Goal: Information Seeking & Learning: Find specific fact

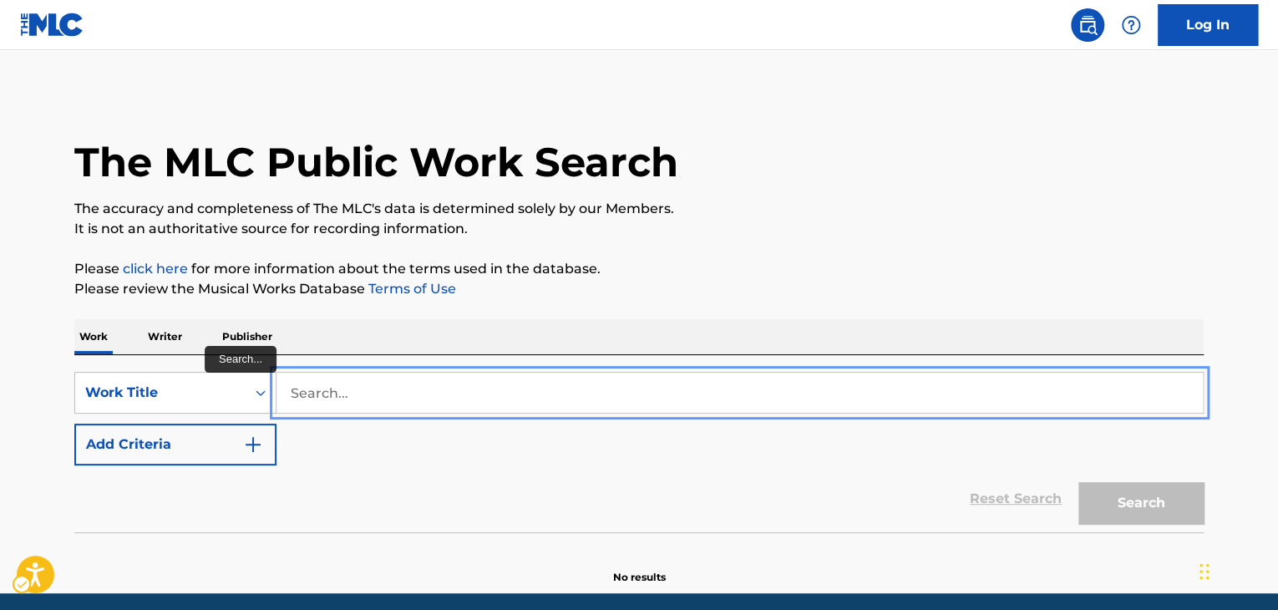
click at [444, 383] on input "Search..." at bounding box center [739, 393] width 926 height 40
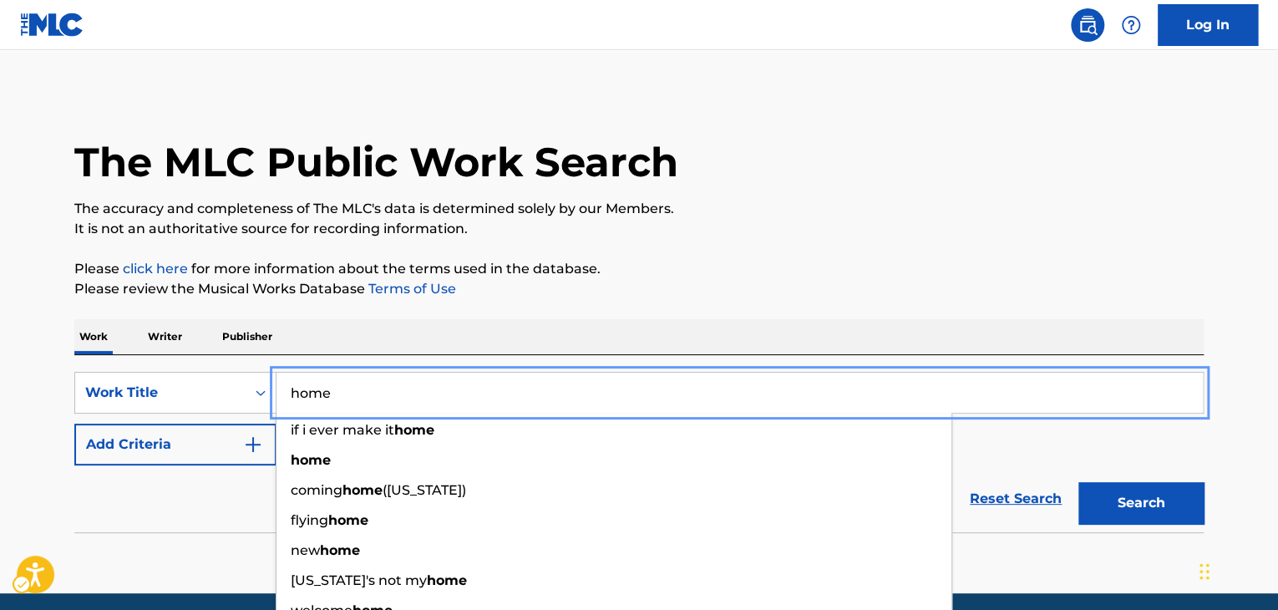
type input "home"
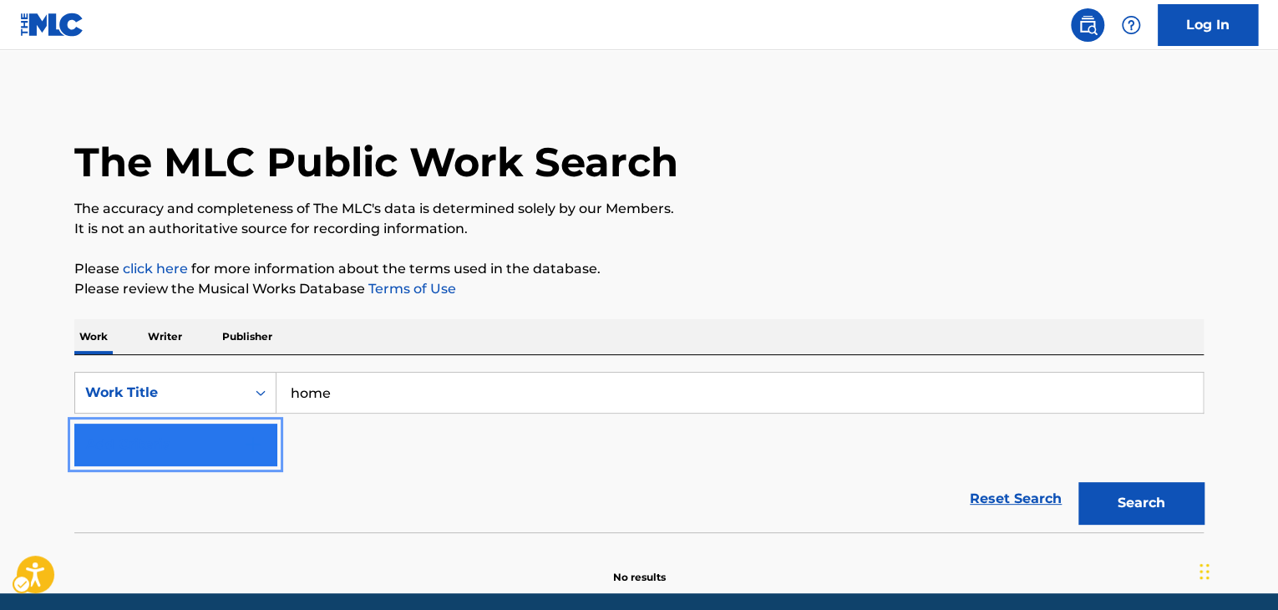
click at [242, 429] on button "Add Criteria" at bounding box center [175, 445] width 202 height 42
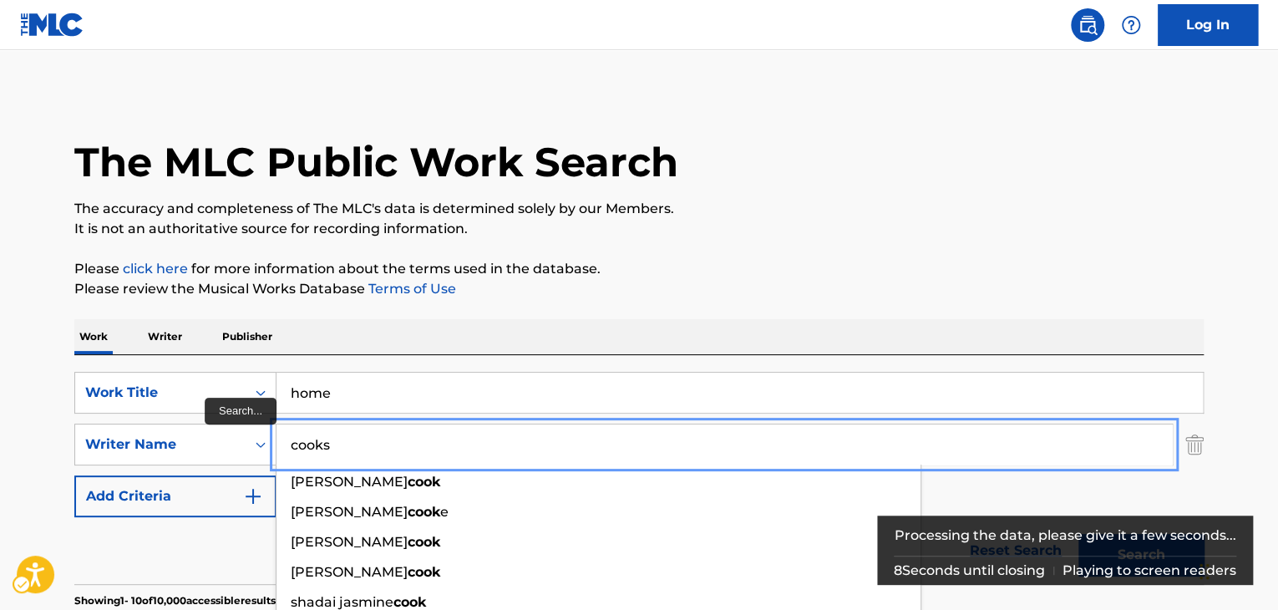
click at [74, 475] on button "Add Criteria" at bounding box center [175, 496] width 202 height 42
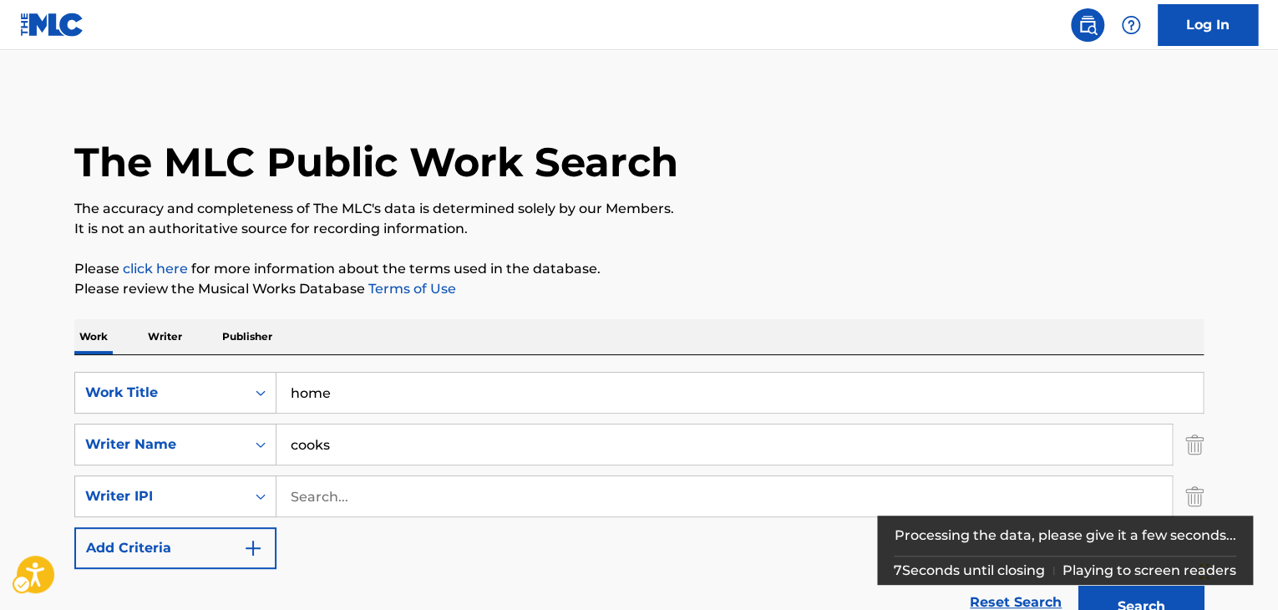
click at [753, 298] on p "Please review the Musical Works Database Terms of Use | New Window" at bounding box center [638, 289] width 1129 height 20
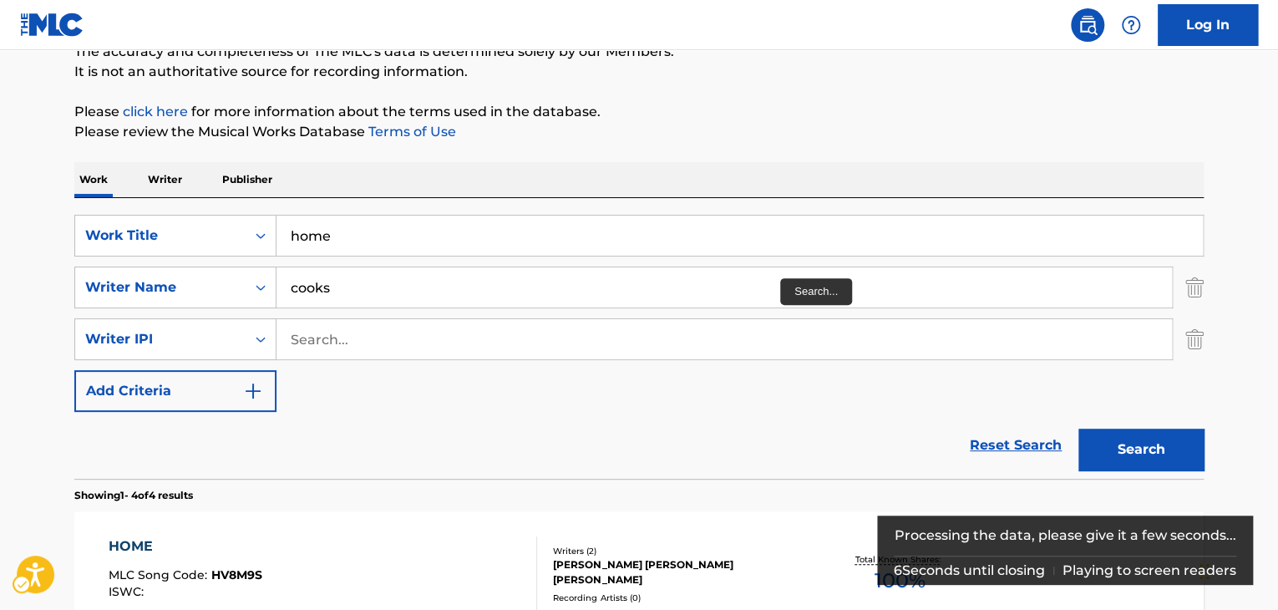
scroll to position [167, 0]
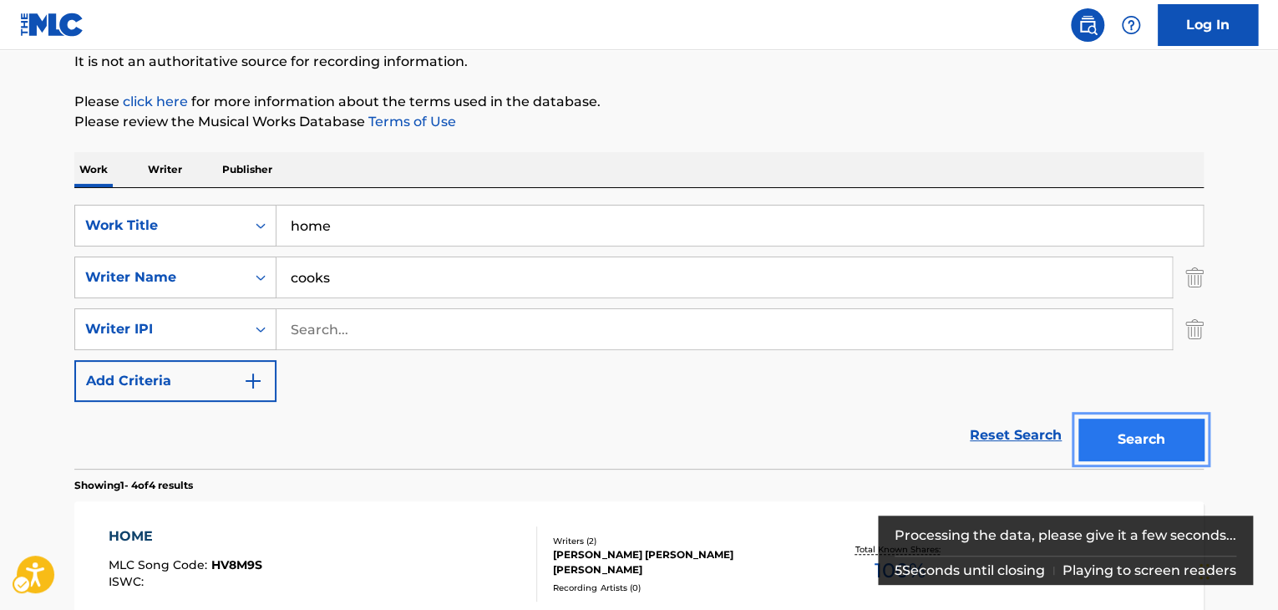
click at [1146, 438] on button "Search" at bounding box center [1140, 439] width 125 height 42
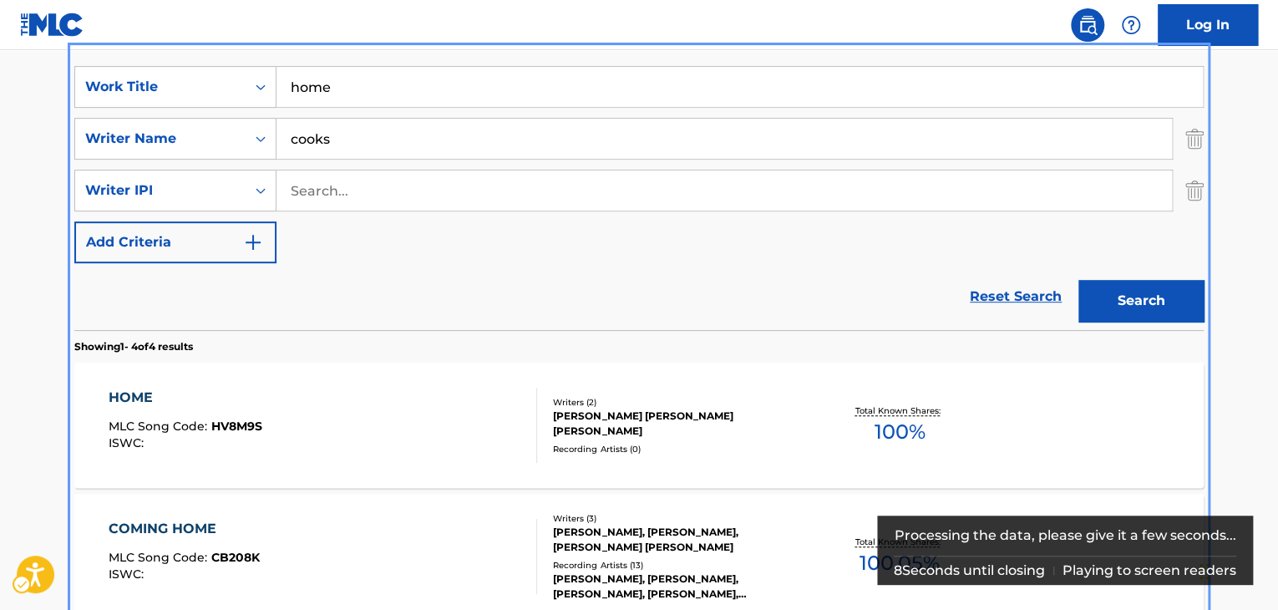
scroll to position [297, 0]
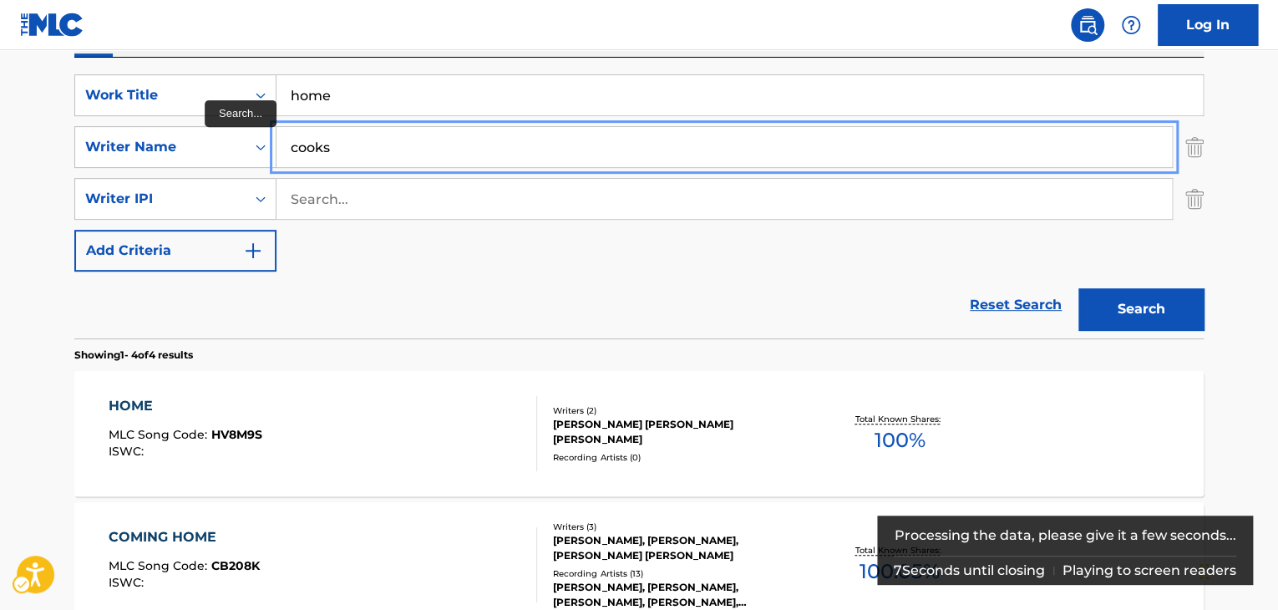
click at [404, 145] on input "cooks" at bounding box center [723, 147] width 895 height 40
click at [74, 230] on button "Add Criteria" at bounding box center [175, 251] width 202 height 42
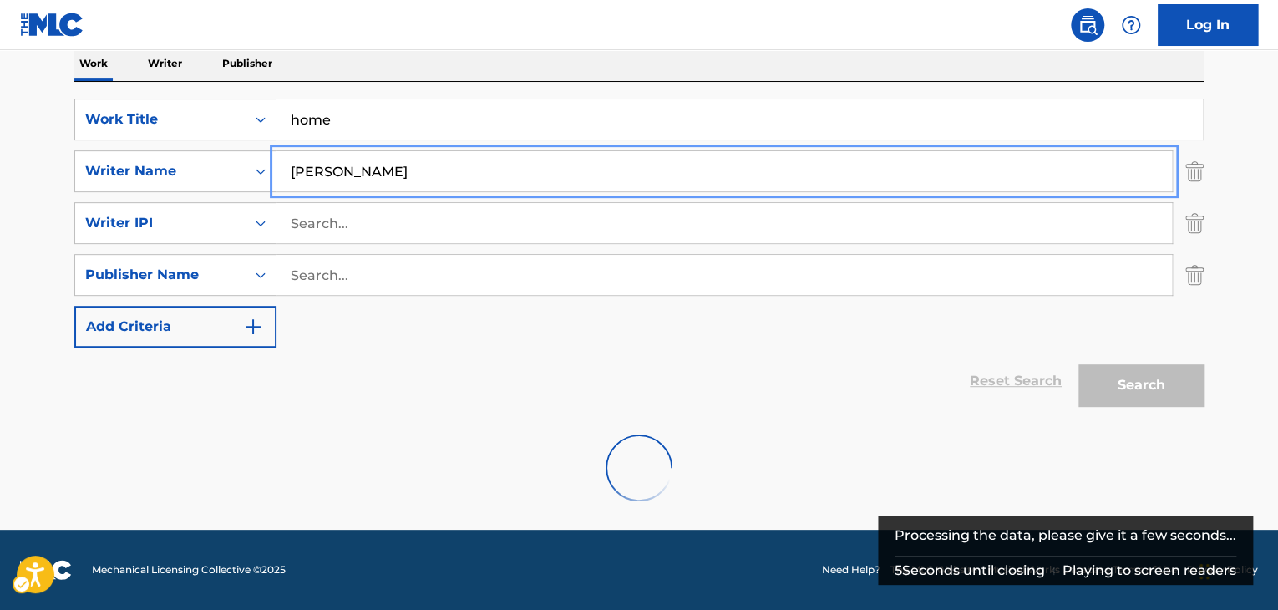
scroll to position [219, 0]
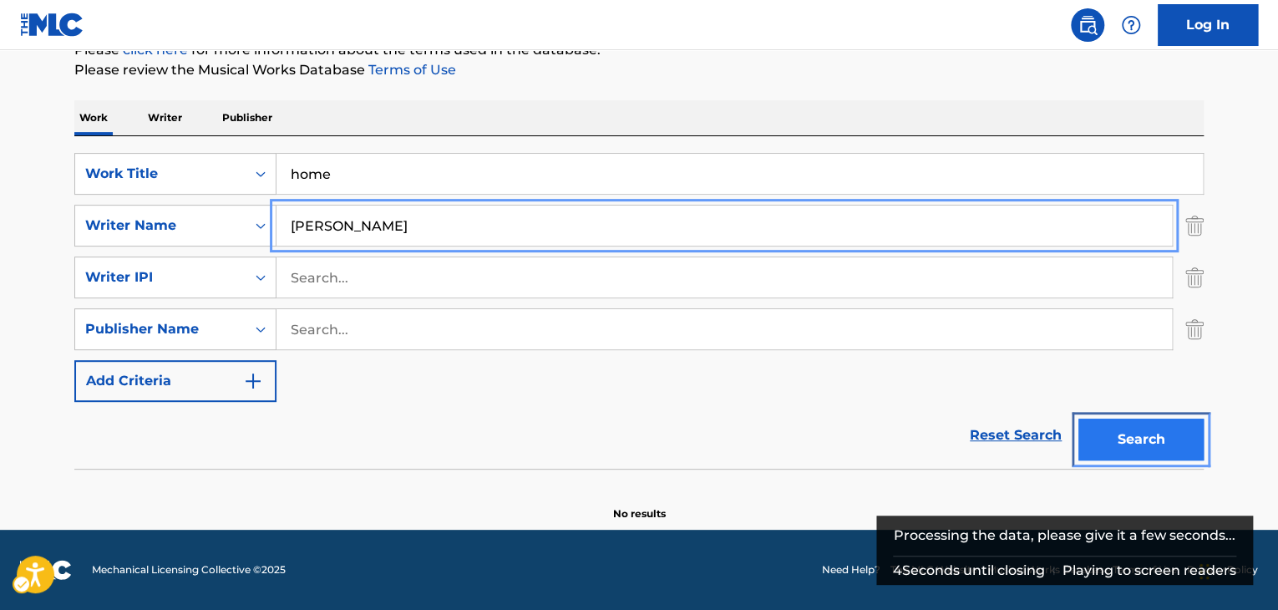
click at [1136, 439] on button "Search" at bounding box center [1140, 439] width 125 height 42
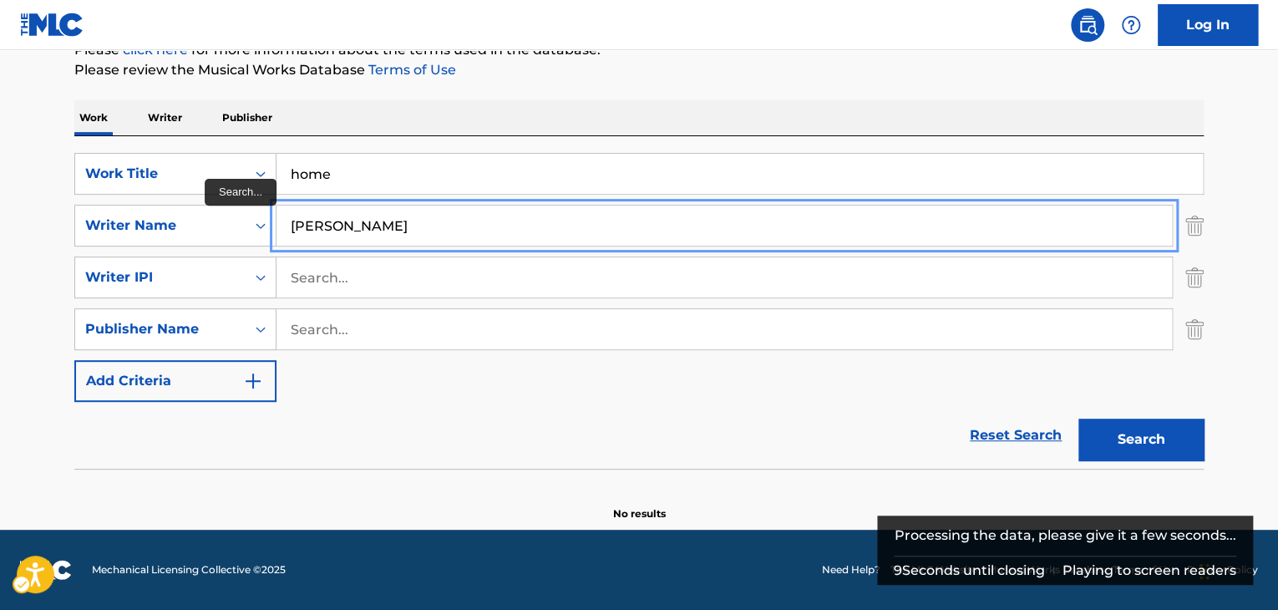
drag, startPoint x: 390, startPoint y: 211, endPoint x: 323, endPoint y: 208, distance: 66.9
click at [323, 208] on input "[PERSON_NAME]" at bounding box center [723, 225] width 895 height 40
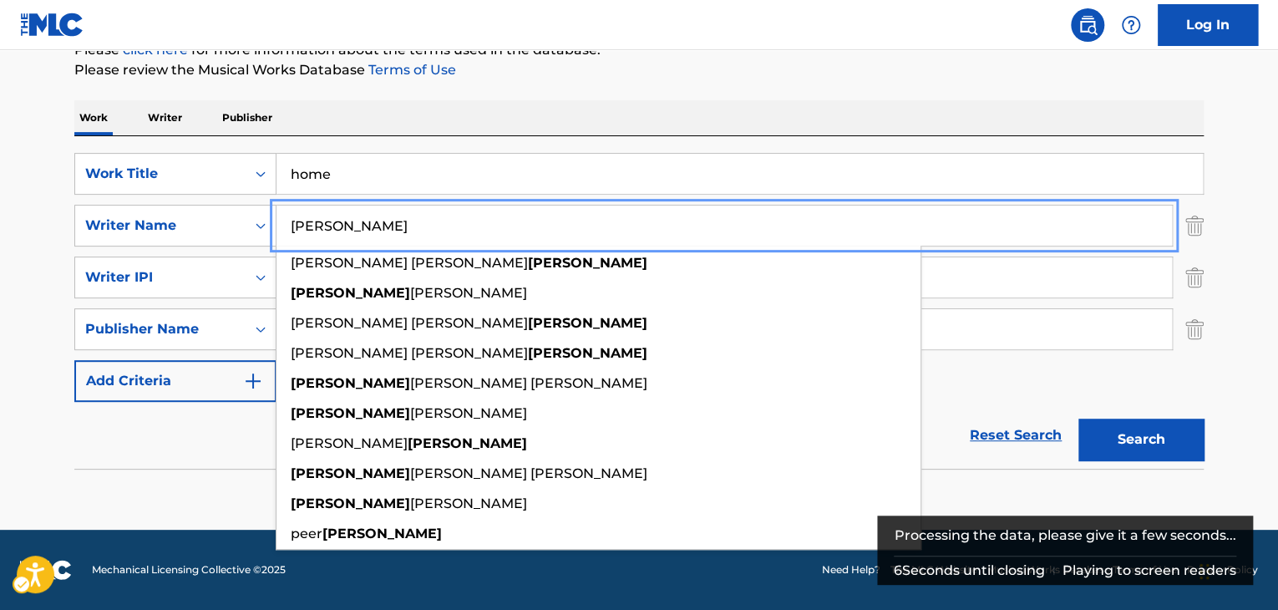
click at [74, 360] on button "Add Criteria" at bounding box center [175, 381] width 202 height 42
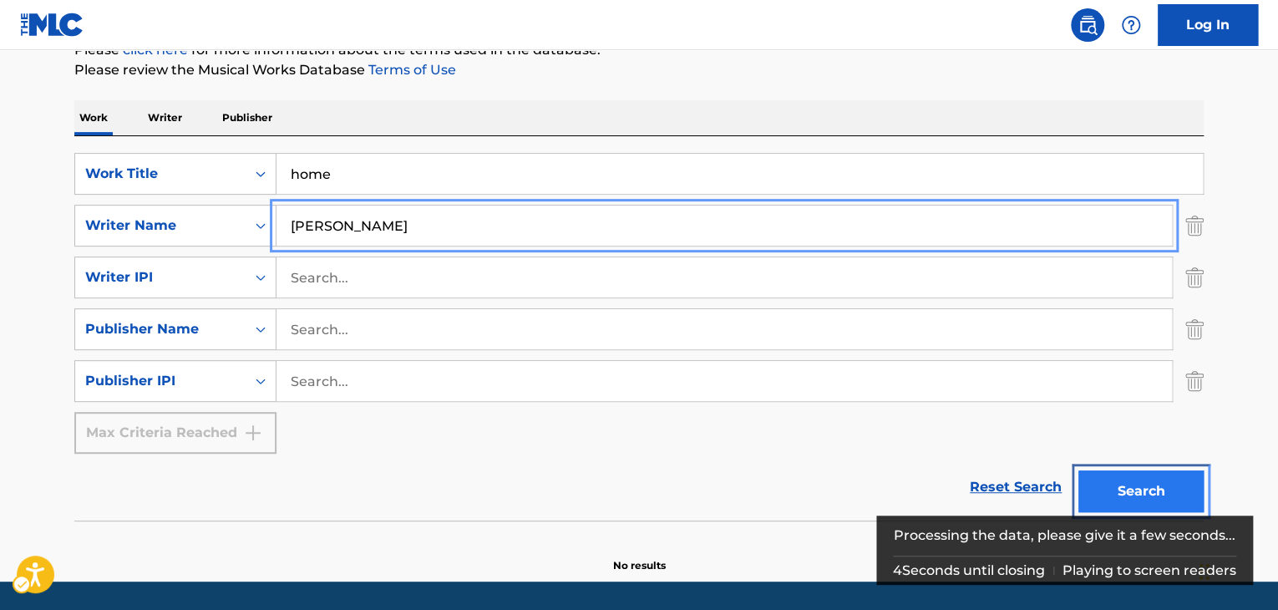
click at [1153, 478] on button "Search" at bounding box center [1140, 491] width 125 height 42
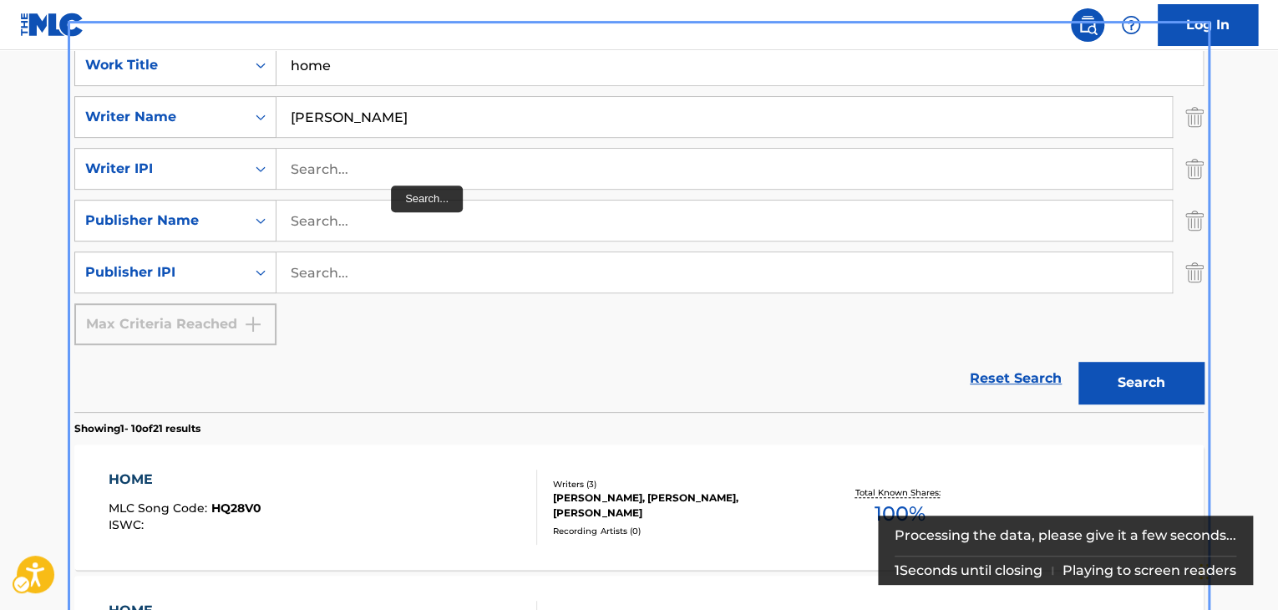
scroll to position [302, 0]
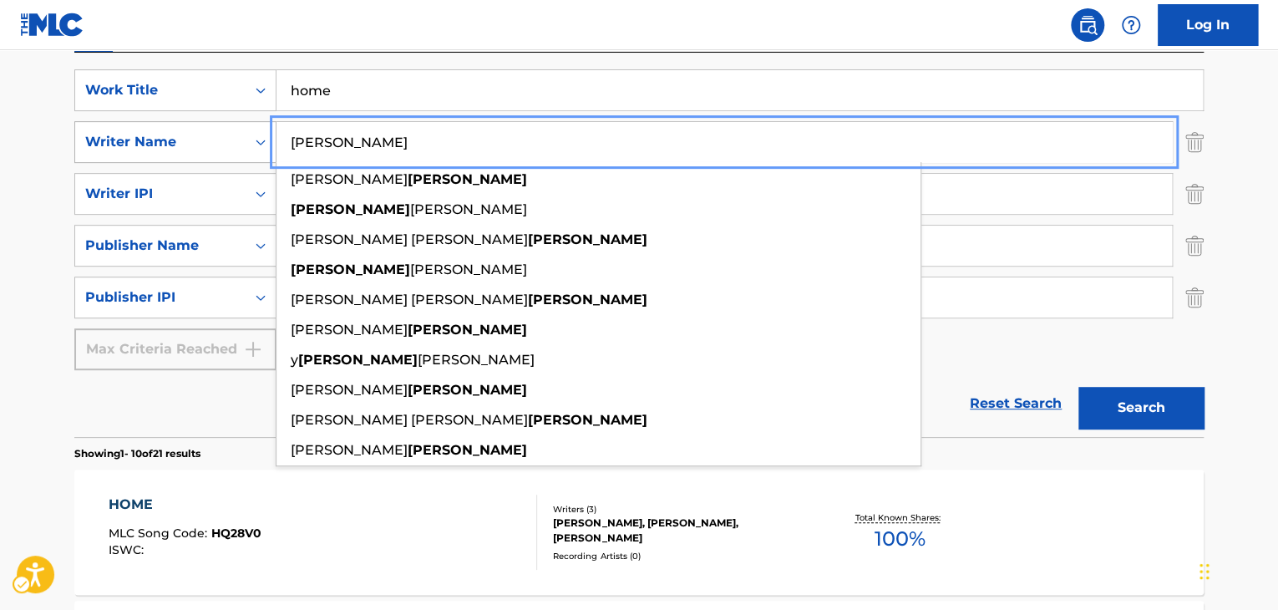
drag, startPoint x: 379, startPoint y: 134, endPoint x: 231, endPoint y: 122, distance: 149.2
click at [231, 122] on div "SearchWithCriteria1b0ab881-947f-49c5-ae64-4f82df6c79dd Writer Name [PERSON_NAME…" at bounding box center [638, 142] width 1129 height 42
click at [377, 134] on input "[PERSON_NAME]" at bounding box center [723, 142] width 895 height 40
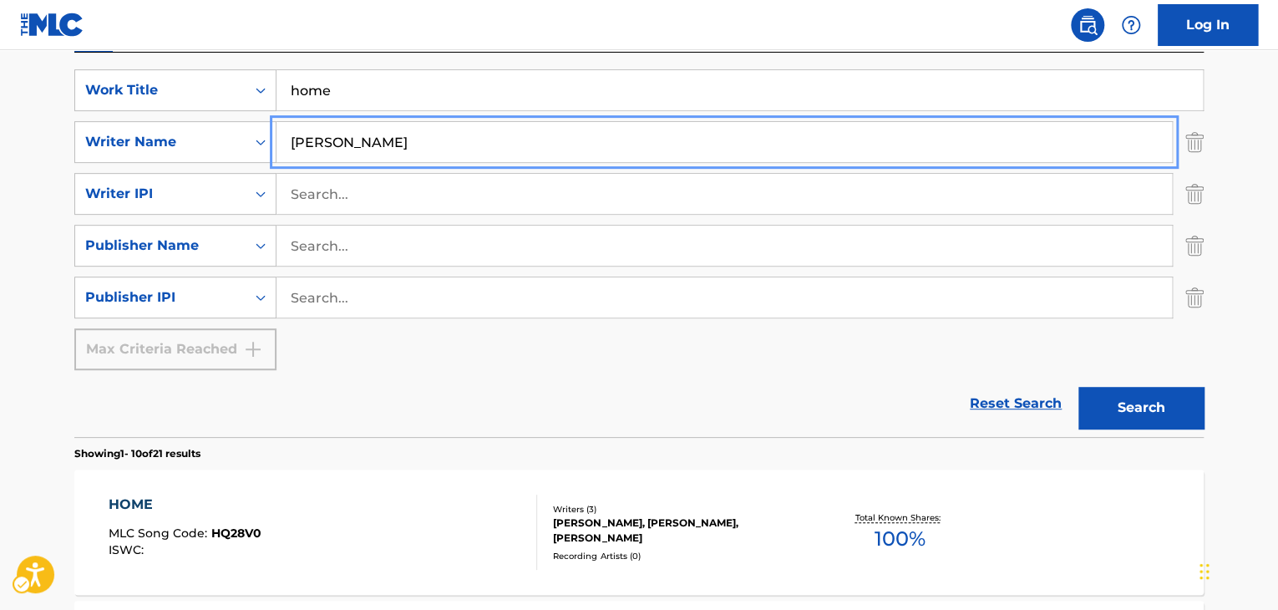
type input "[PERSON_NAME]"
click at [1163, 407] on button "Search" at bounding box center [1140, 408] width 125 height 42
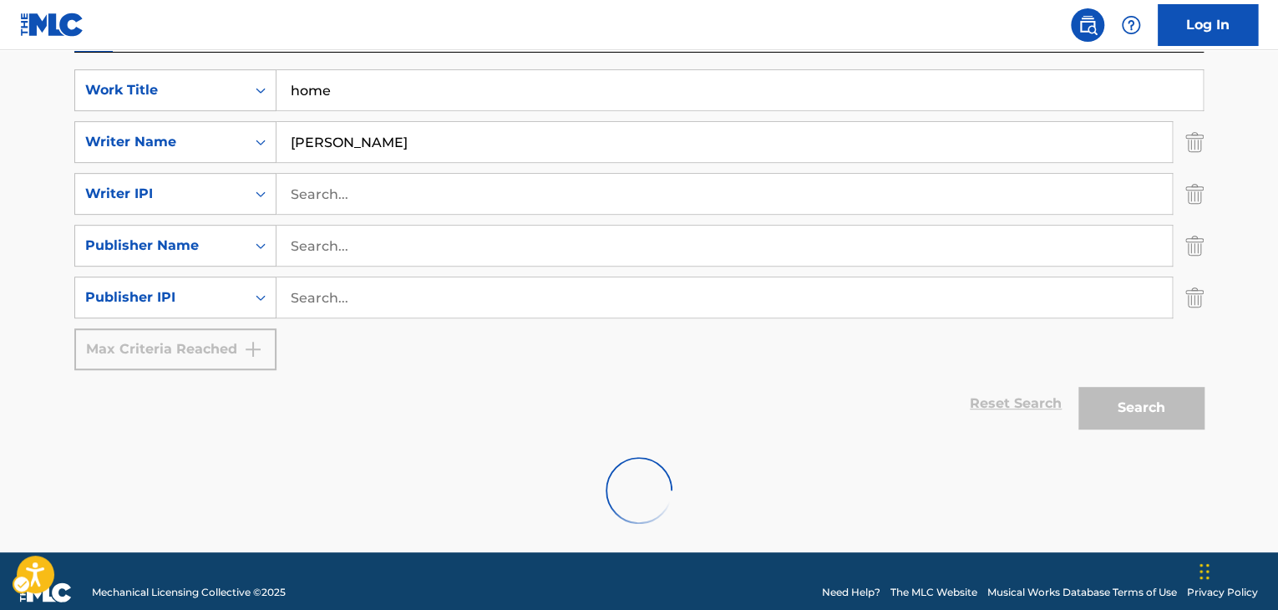
scroll to position [271, 0]
